Goal: Task Accomplishment & Management: Manage account settings

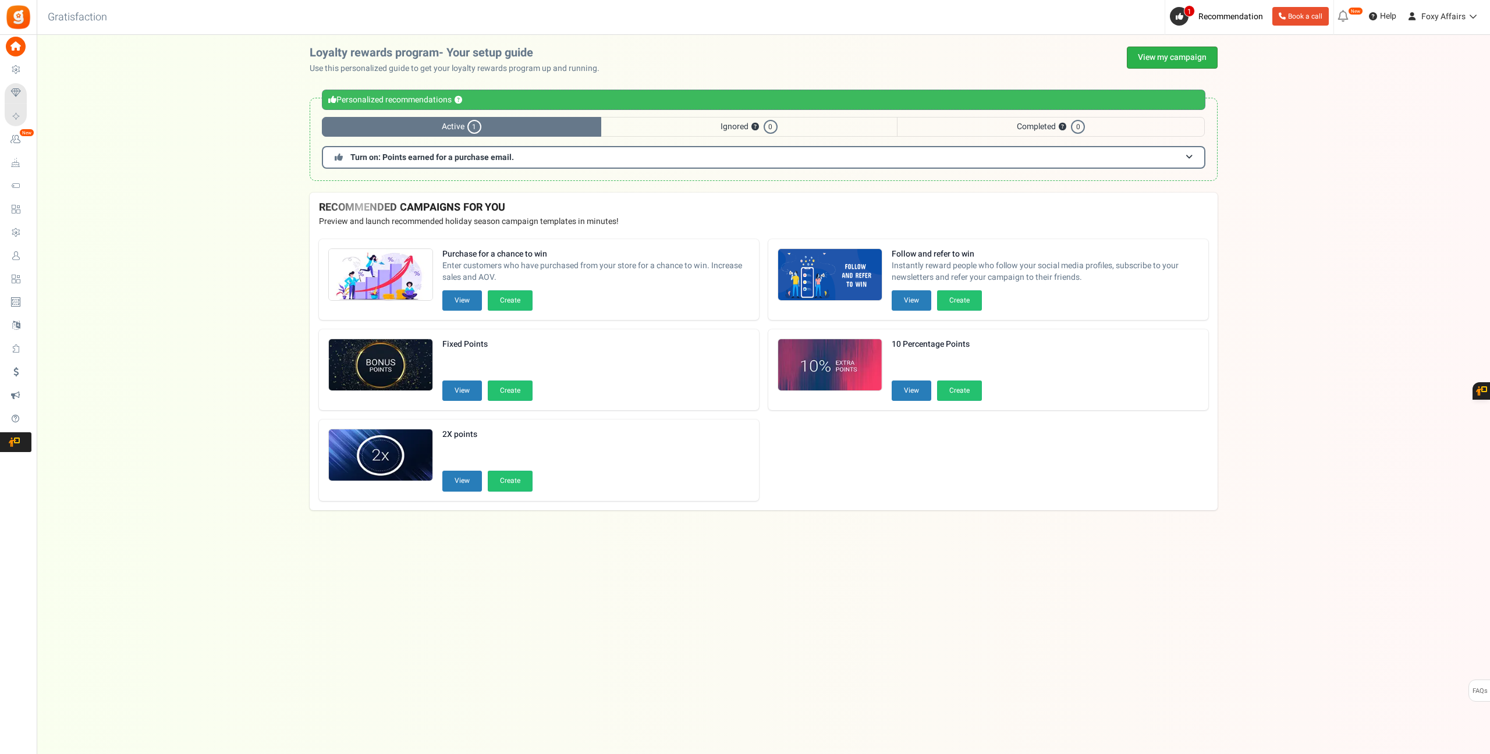
click at [1182, 62] on link "View my campaign" at bounding box center [1172, 58] width 91 height 22
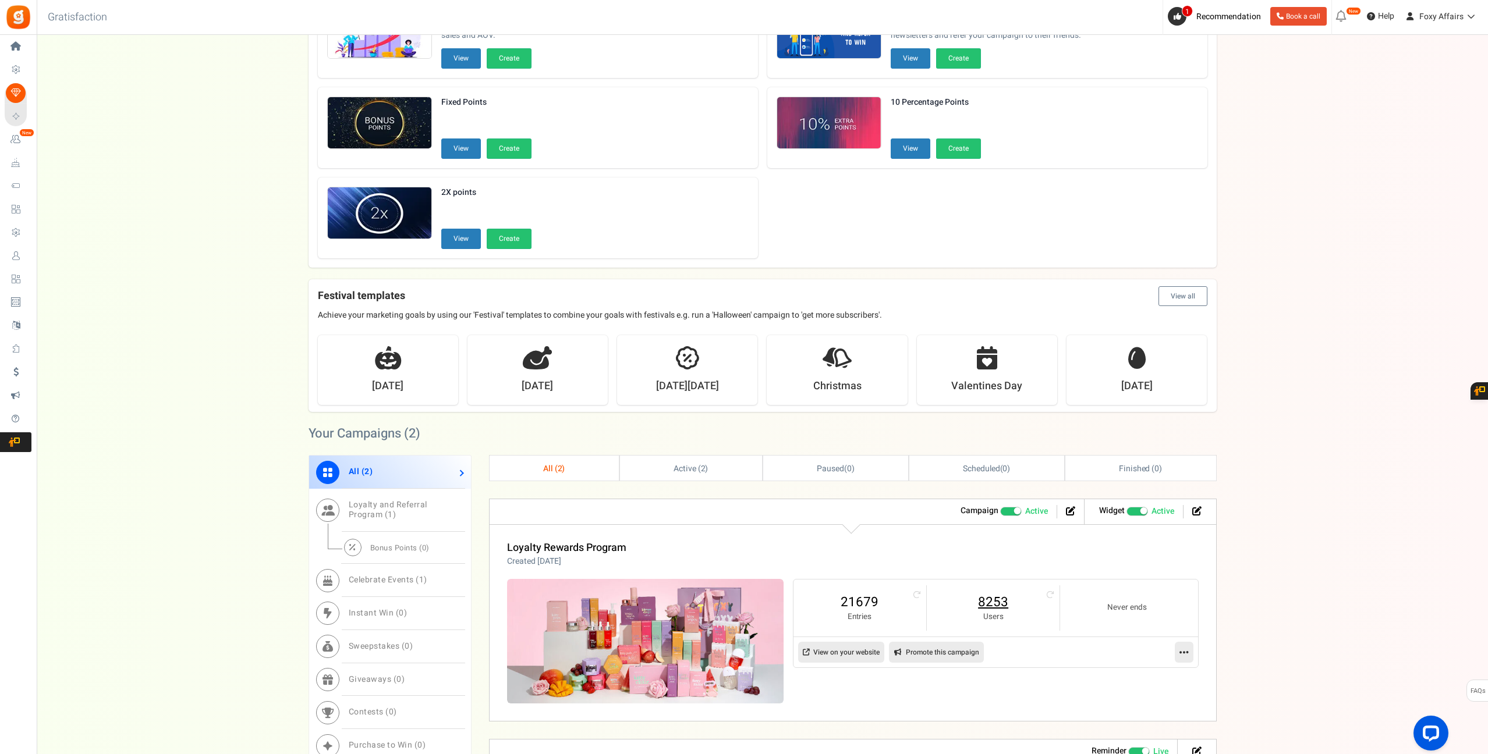
scroll to position [138, 0]
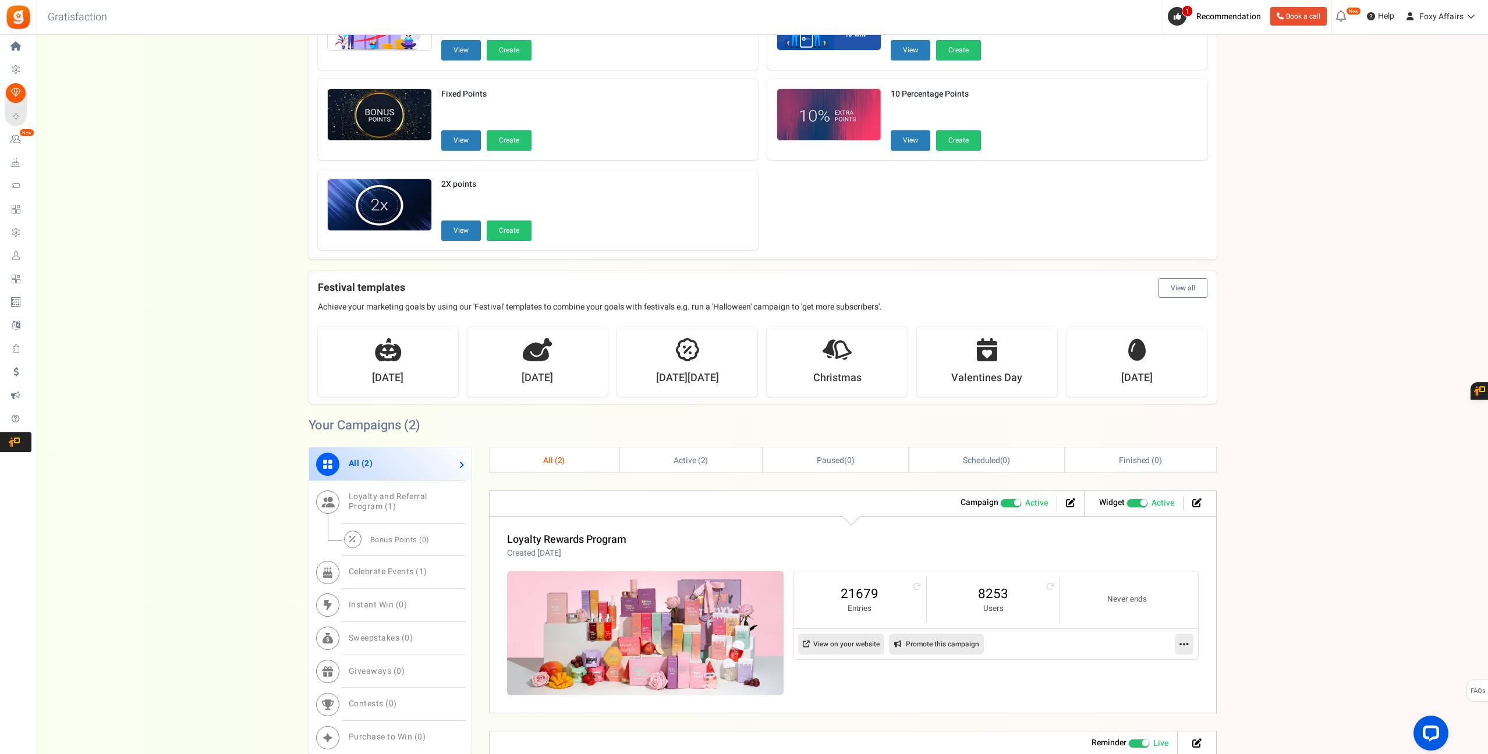
click at [1002, 581] on li "8253 Users" at bounding box center [993, 599] width 133 height 45
click at [998, 597] on link "8253" at bounding box center [992, 594] width 109 height 19
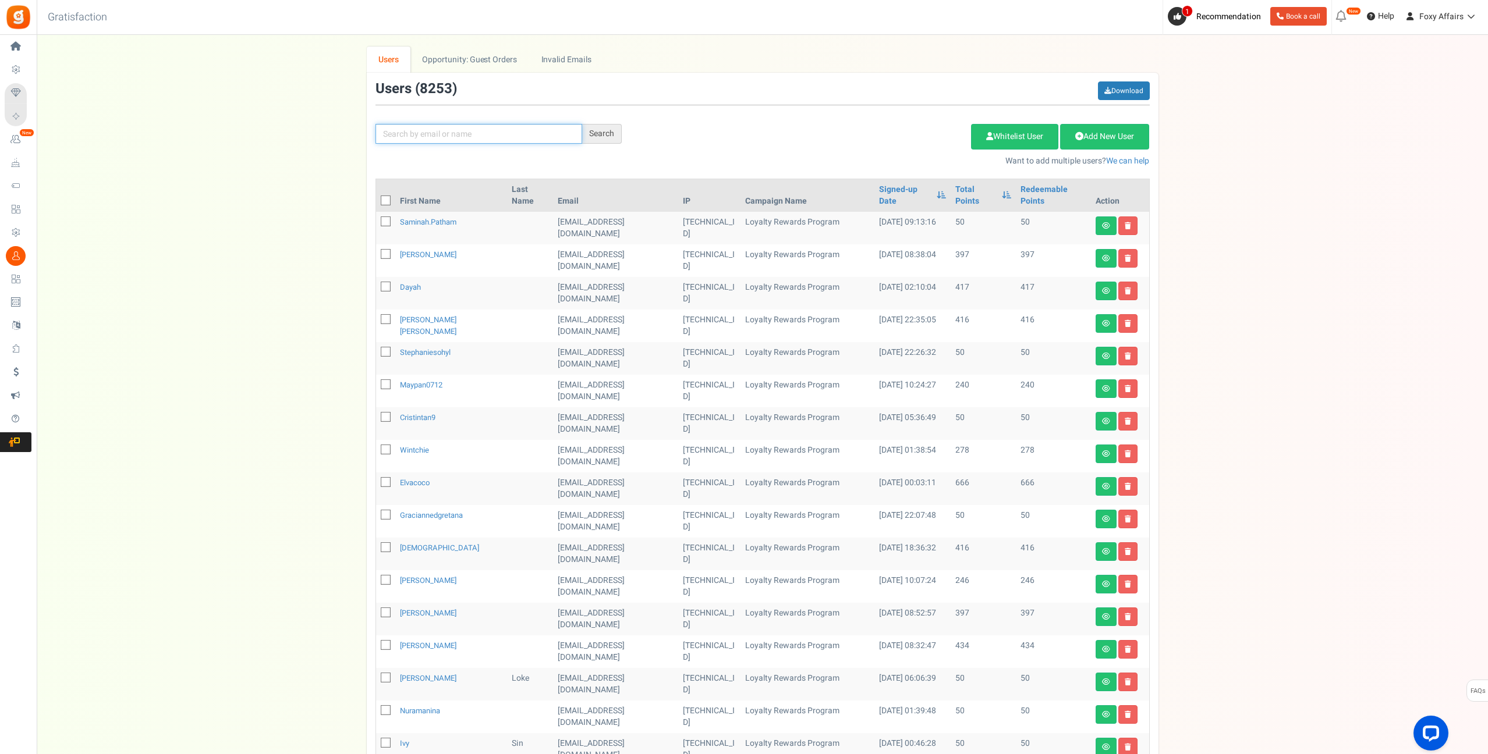
click at [537, 139] on input "text" at bounding box center [478, 134] width 207 height 20
paste input "[EMAIL_ADDRESS][DOMAIN_NAME]"
type input "[EMAIL_ADDRESS][DOMAIN_NAME]"
click at [593, 135] on div "Search" at bounding box center [602, 134] width 40 height 20
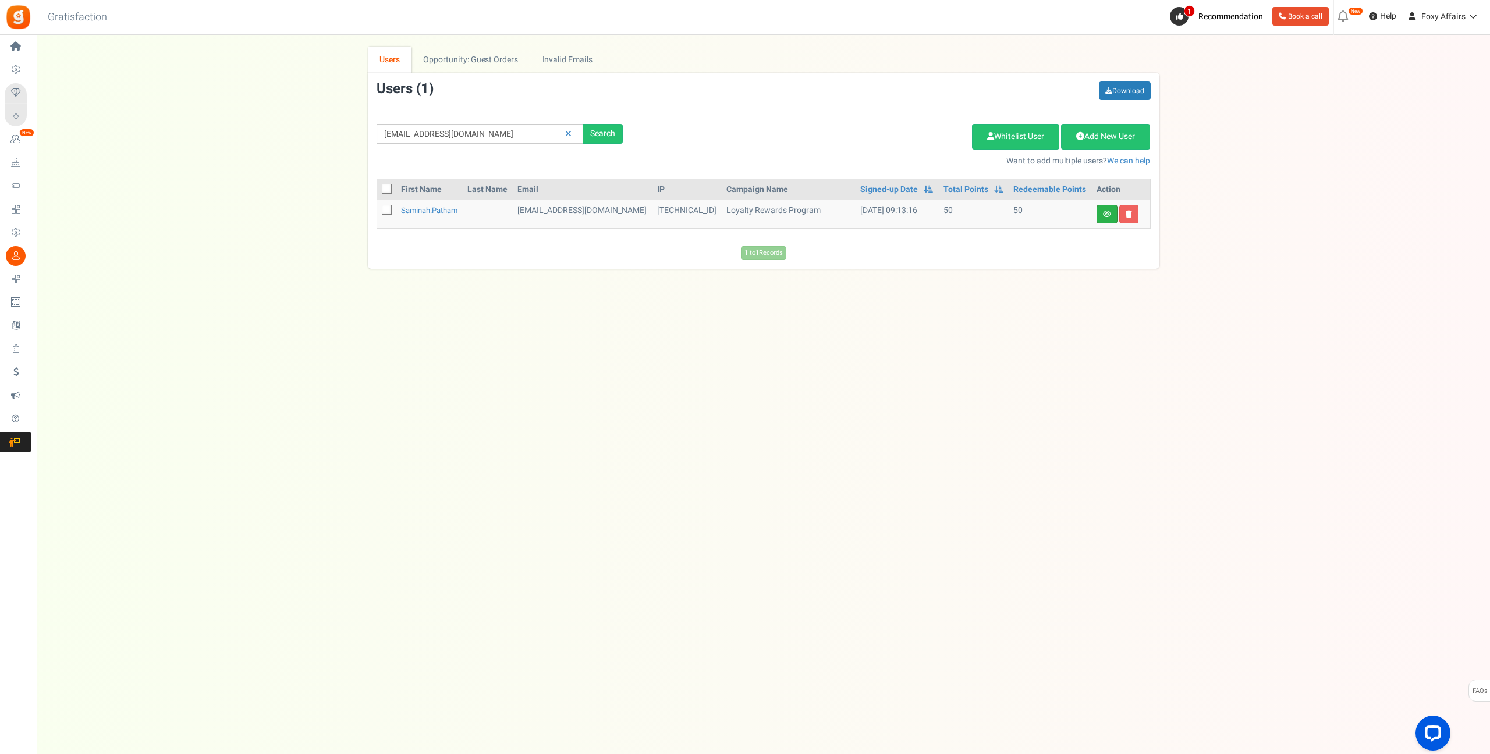
click at [1102, 217] on link at bounding box center [1107, 214] width 21 height 19
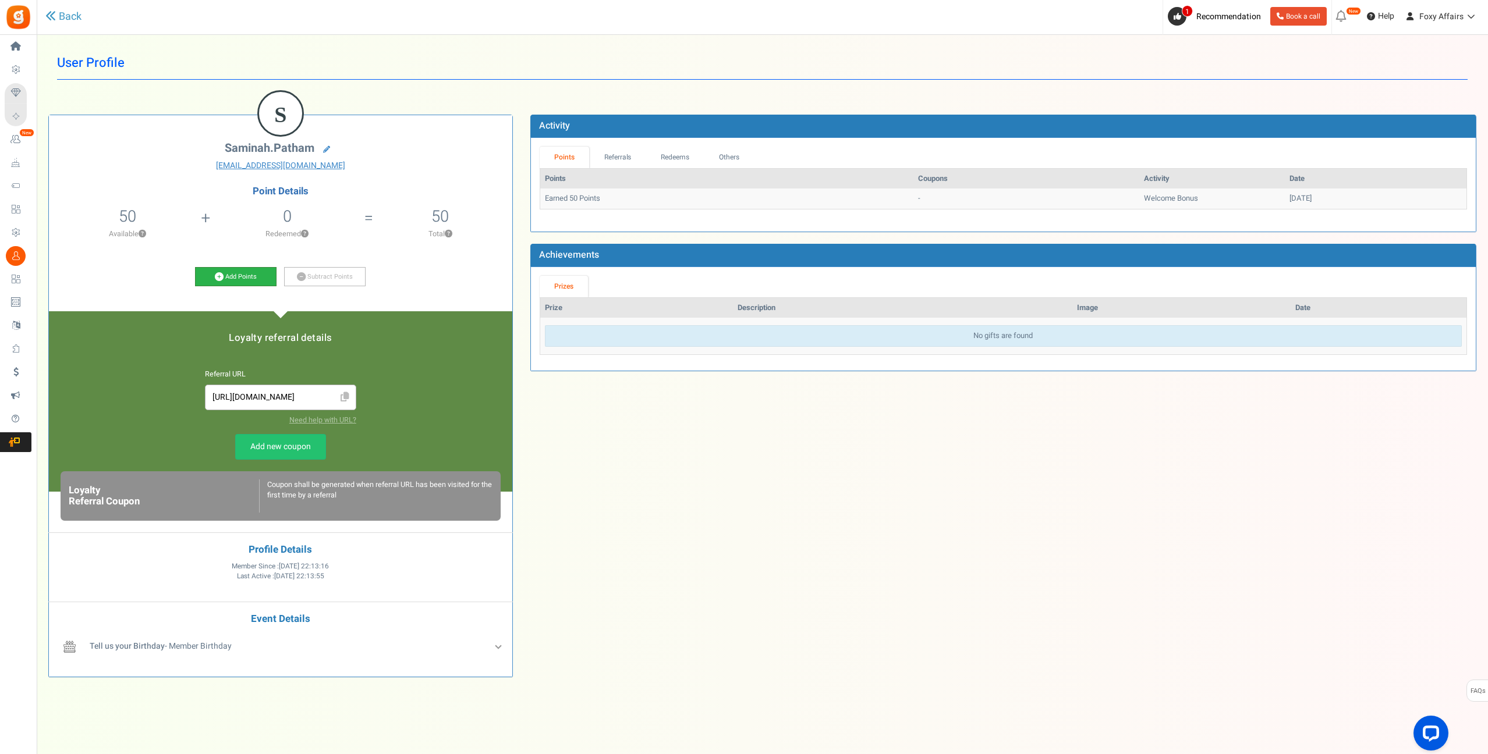
click at [217, 275] on icon at bounding box center [219, 276] width 9 height 9
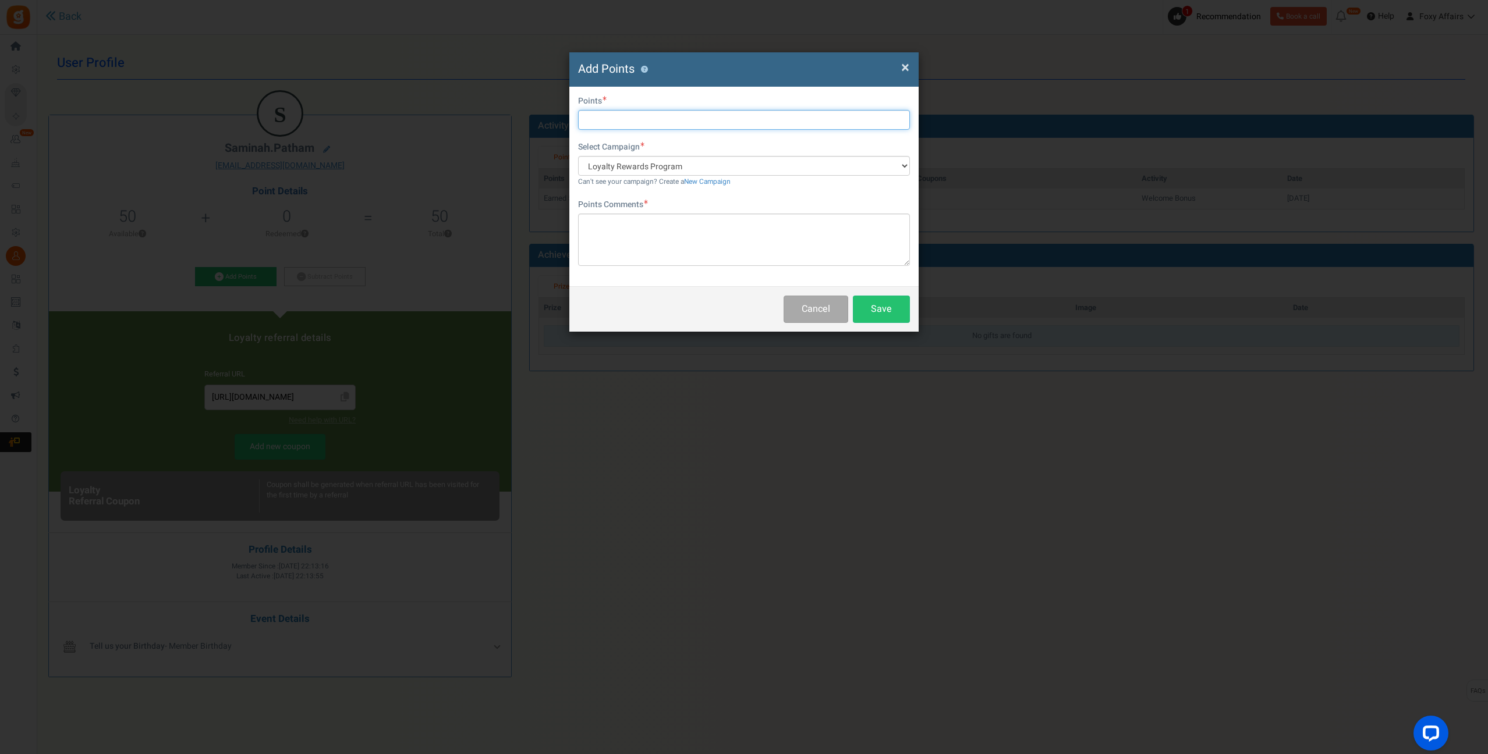
click at [694, 122] on input "text" at bounding box center [744, 120] width 332 height 20
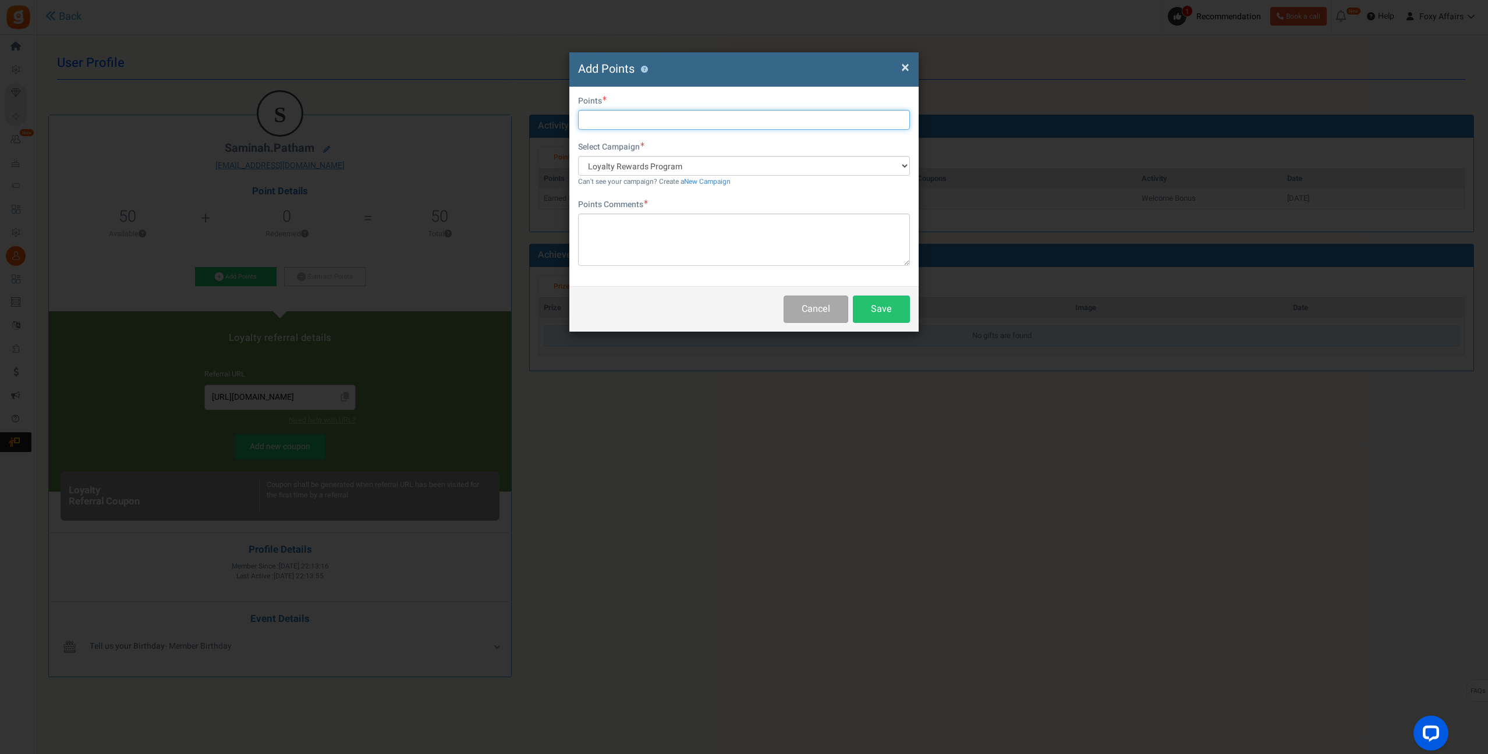
click at [694, 122] on input "text" at bounding box center [744, 120] width 332 height 20
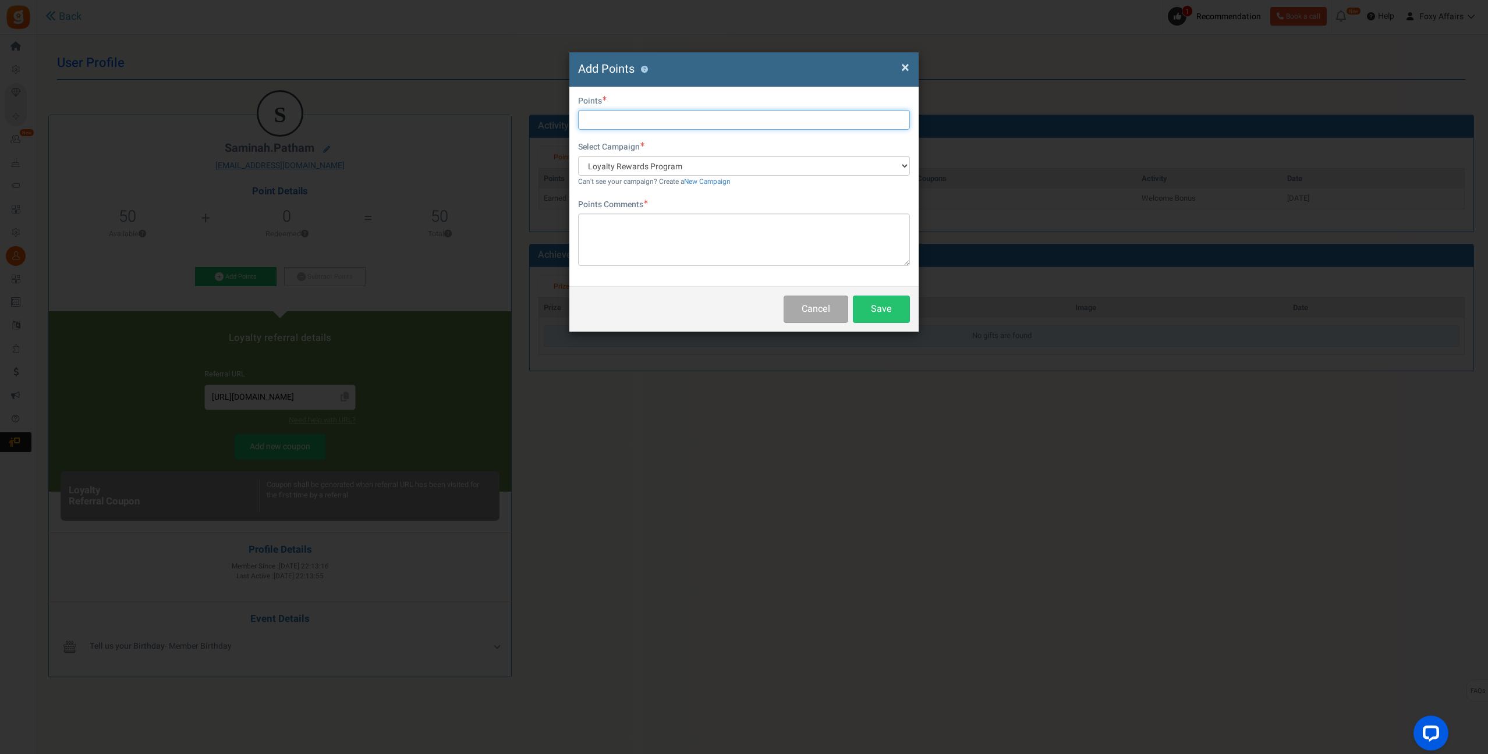
click at [694, 122] on input "text" at bounding box center [744, 120] width 332 height 20
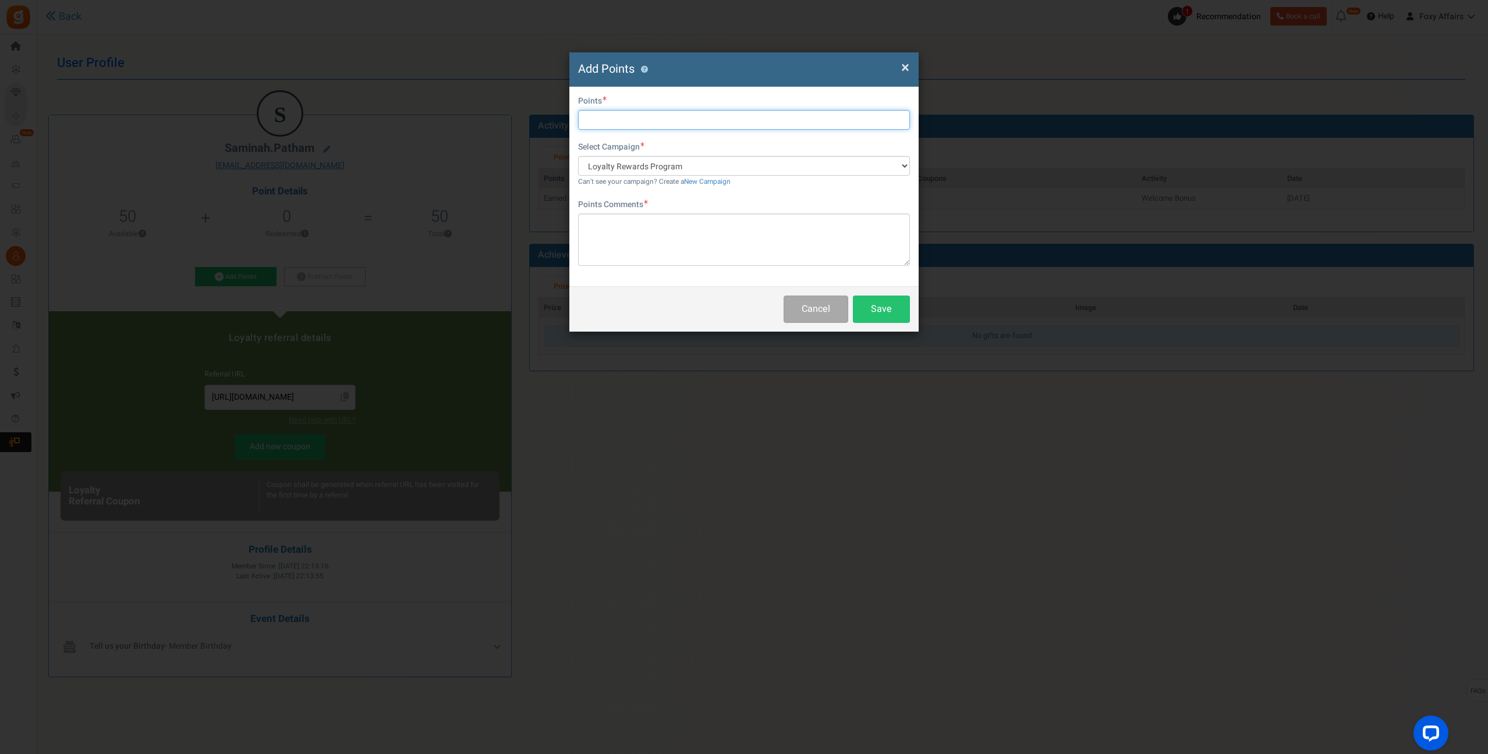
click at [694, 122] on input "text" at bounding box center [744, 120] width 332 height 20
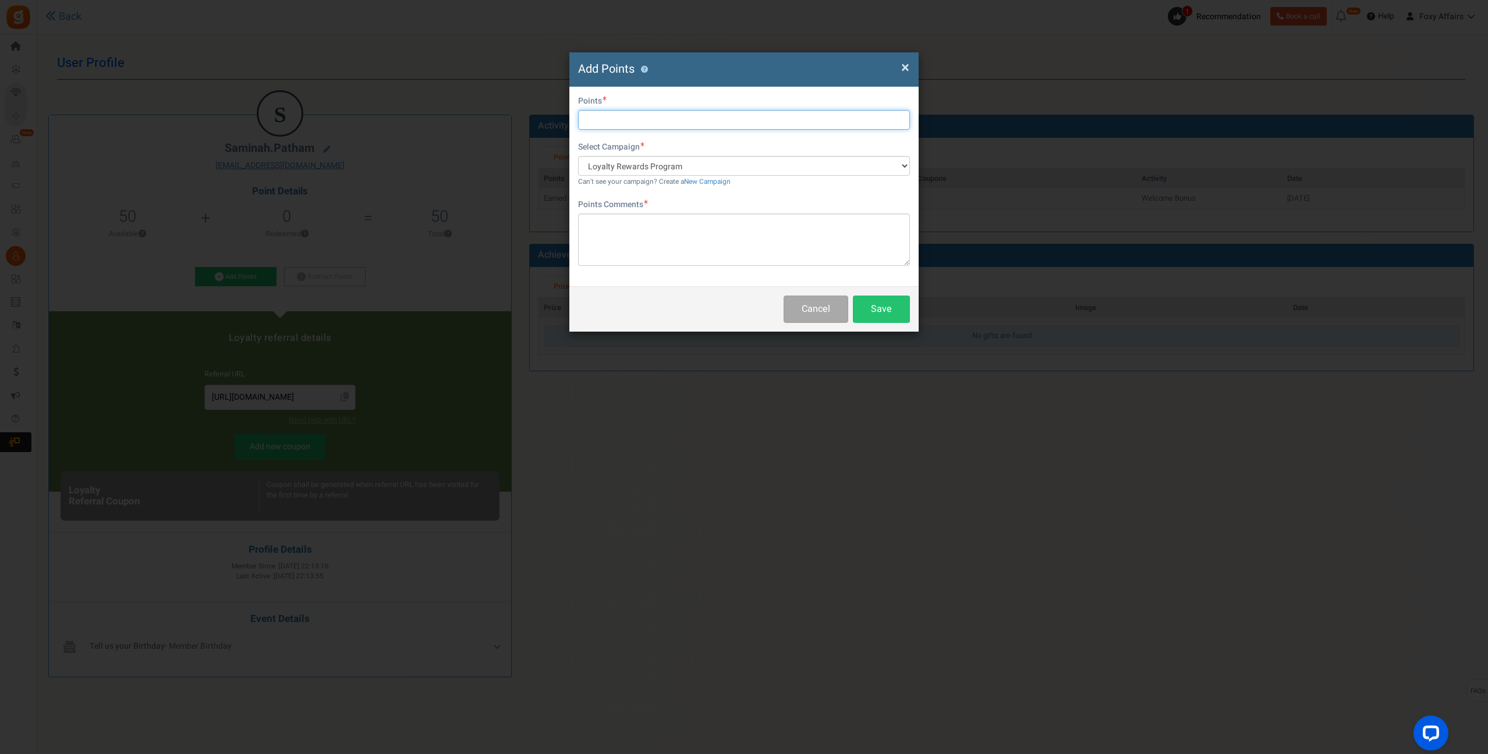
click at [694, 122] on input "text" at bounding box center [744, 120] width 332 height 20
click at [639, 115] on input "text" at bounding box center [744, 120] width 332 height 20
click at [639, 117] on input "text" at bounding box center [744, 120] width 332 height 20
type input "204"
click at [668, 240] on textarea at bounding box center [744, 240] width 332 height 52
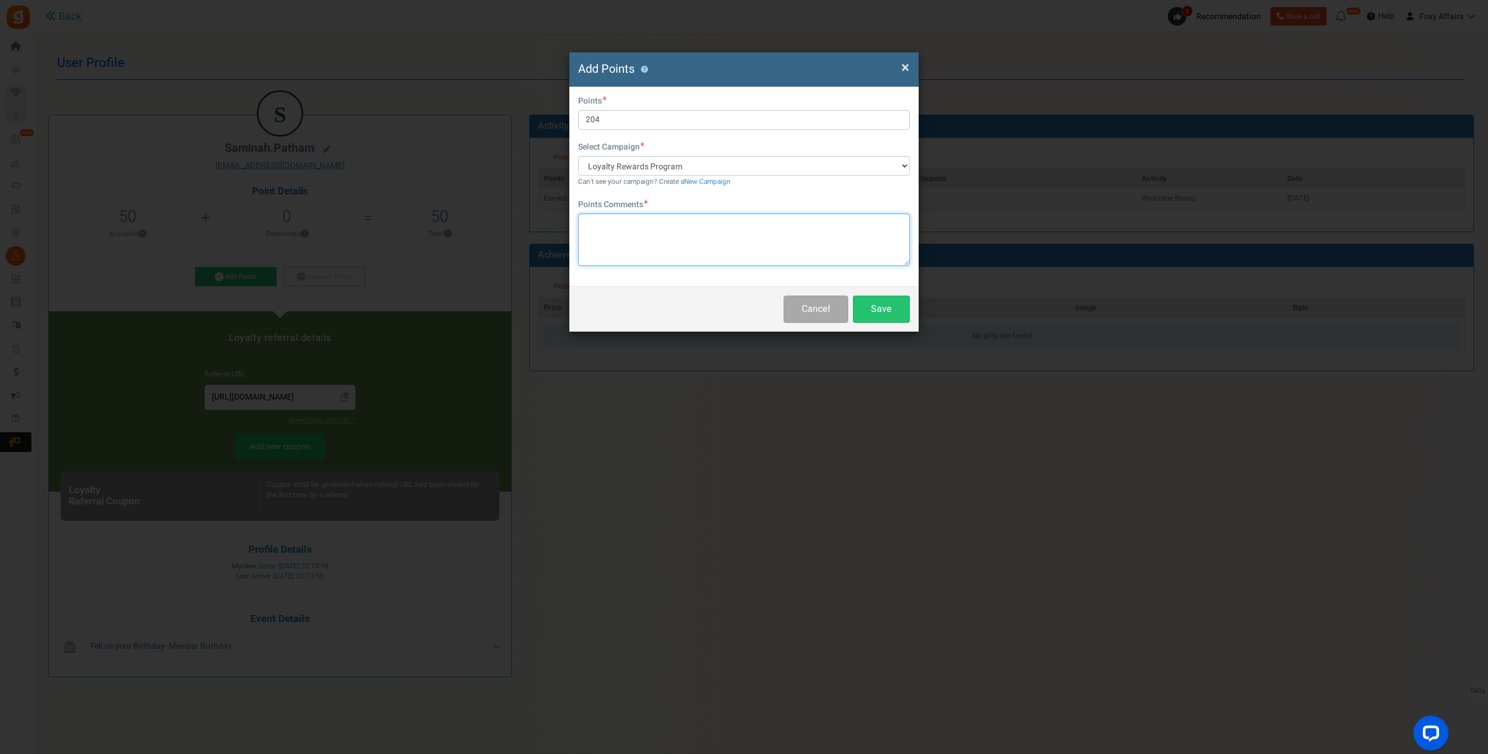
click at [643, 239] on textarea at bounding box center [744, 240] width 332 height 52
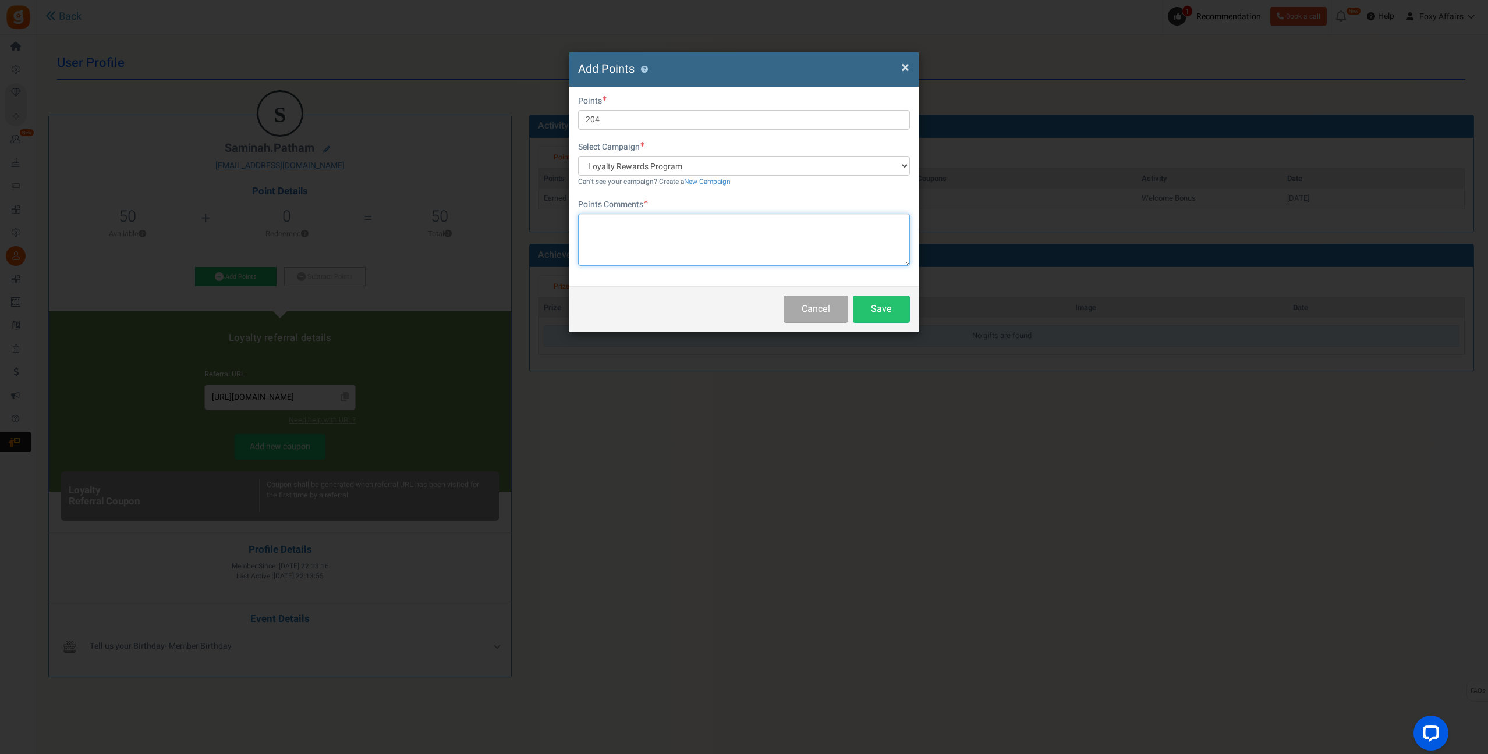
click at [643, 239] on textarea at bounding box center [744, 240] width 332 height 52
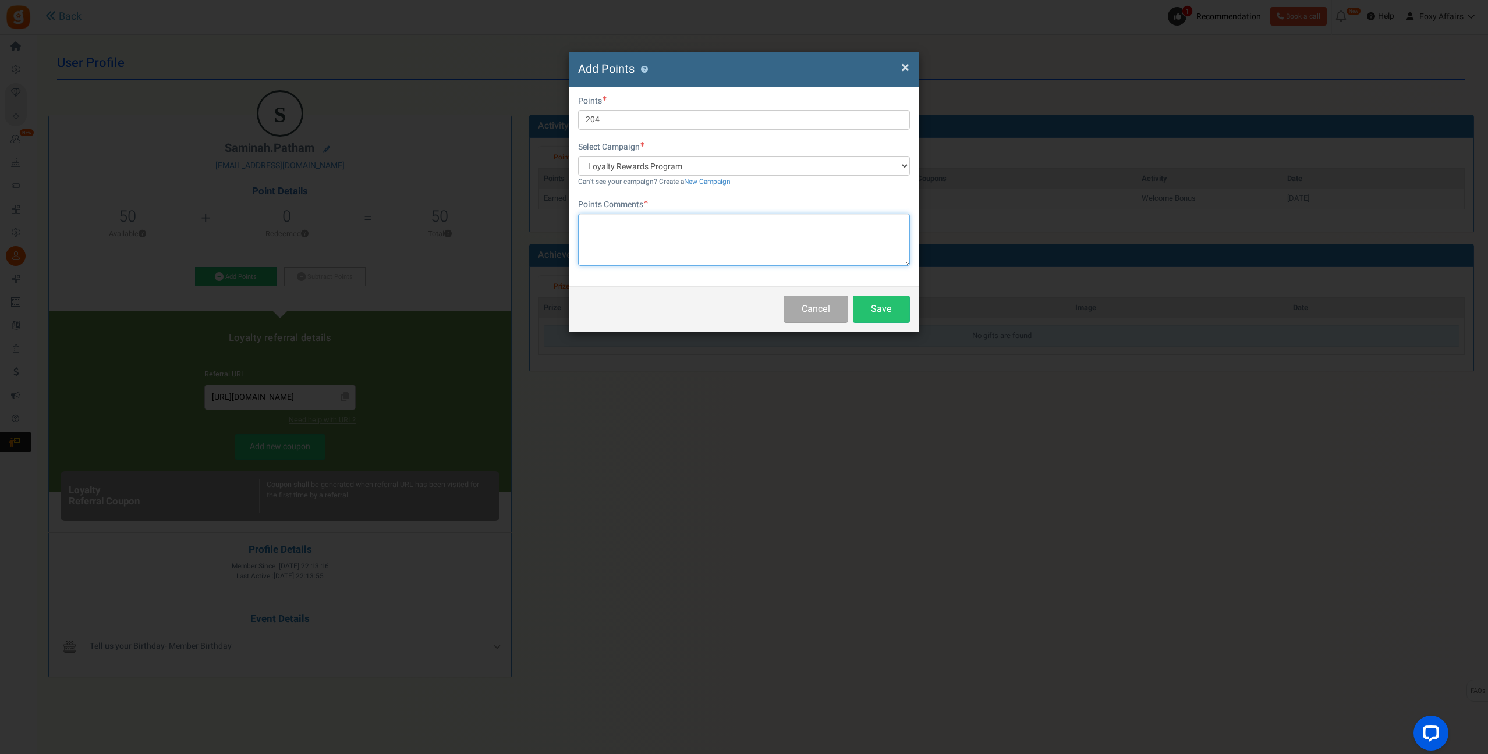
type textarea "S"
type textarea "TikTok Order"
click at [864, 306] on button "Save" at bounding box center [881, 309] width 57 height 27
